Goal: Task Accomplishment & Management: Manage account settings

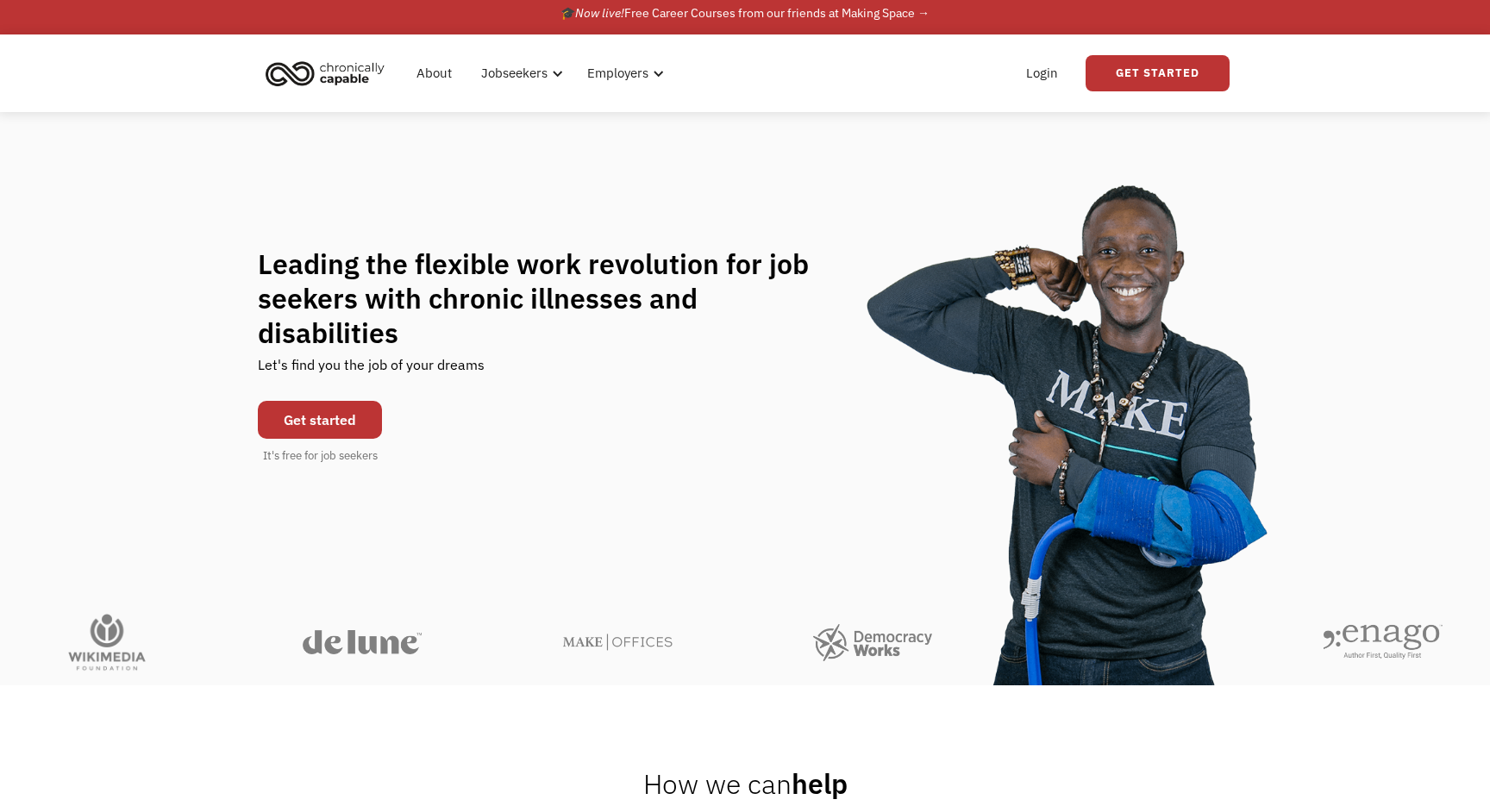
scroll to position [3, 0]
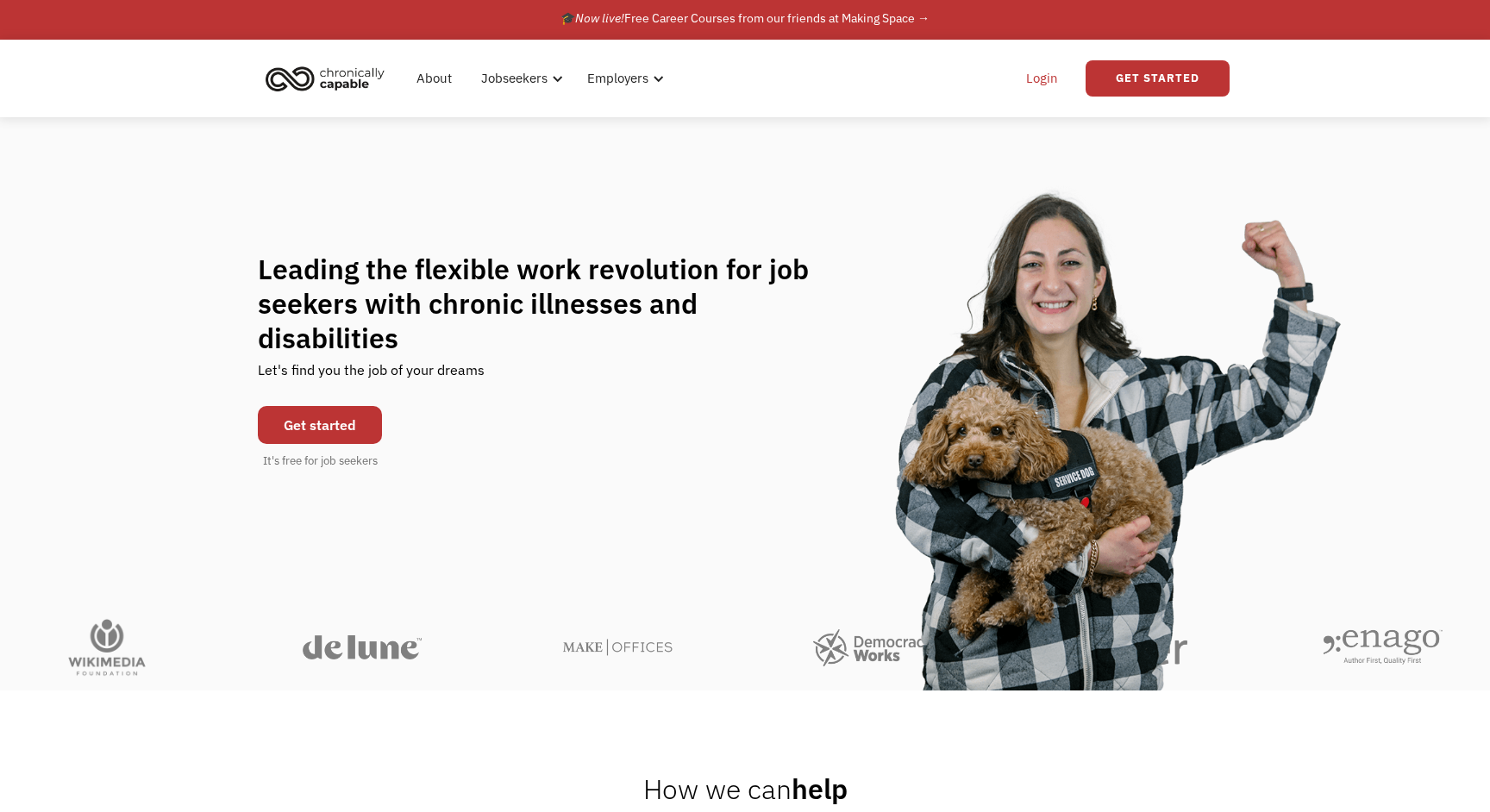
click at [1035, 78] on link "Login" at bounding box center [1042, 78] width 53 height 55
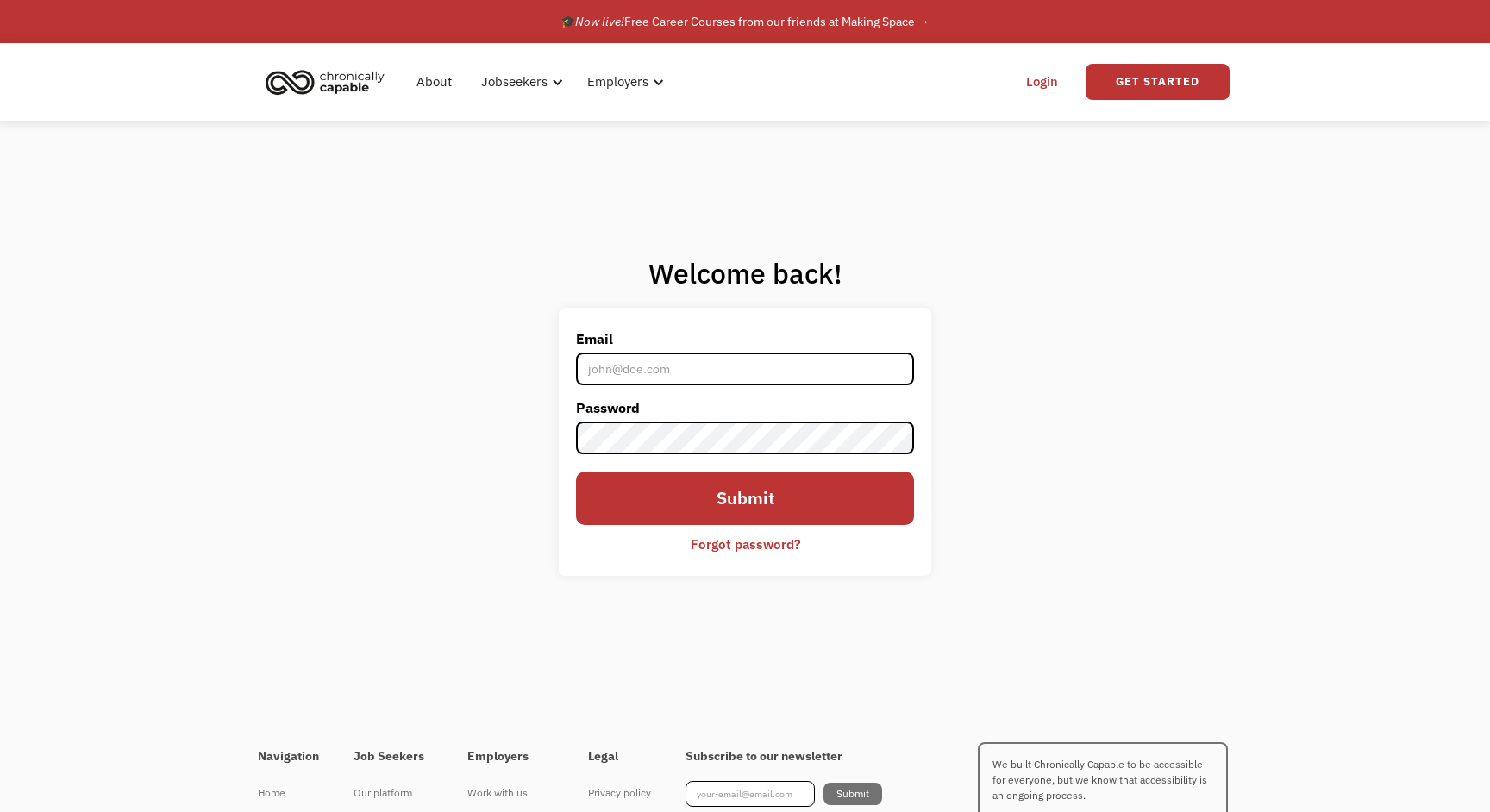
click at [786, 350] on label "Email" at bounding box center [745, 339] width 338 height 28
click at [786, 353] on input "Email" at bounding box center [745, 369] width 338 height 33
click at [802, 361] on input "Email" at bounding box center [745, 369] width 338 height 33
